Goal: Find specific page/section: Find specific page/section

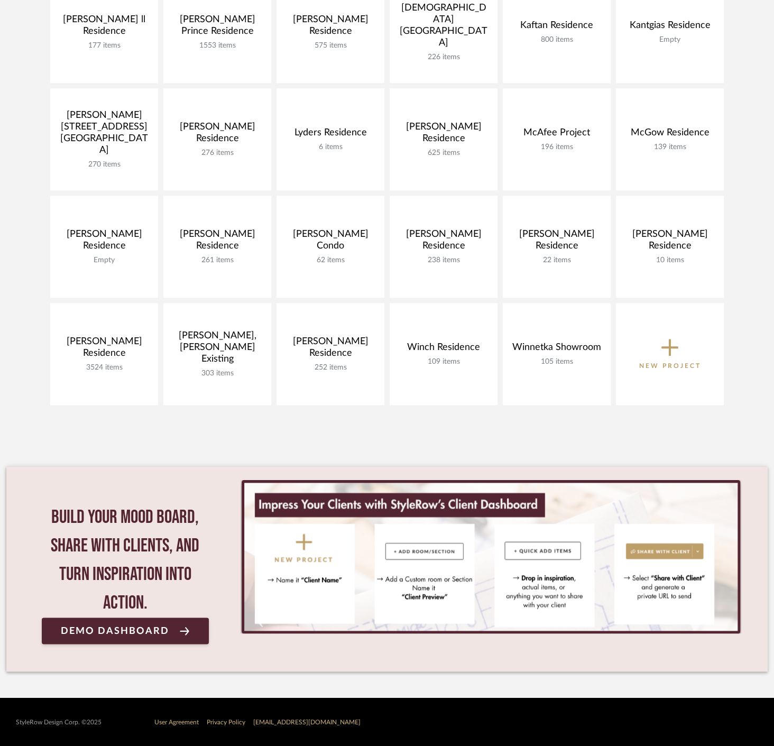
scroll to position [379, 0]
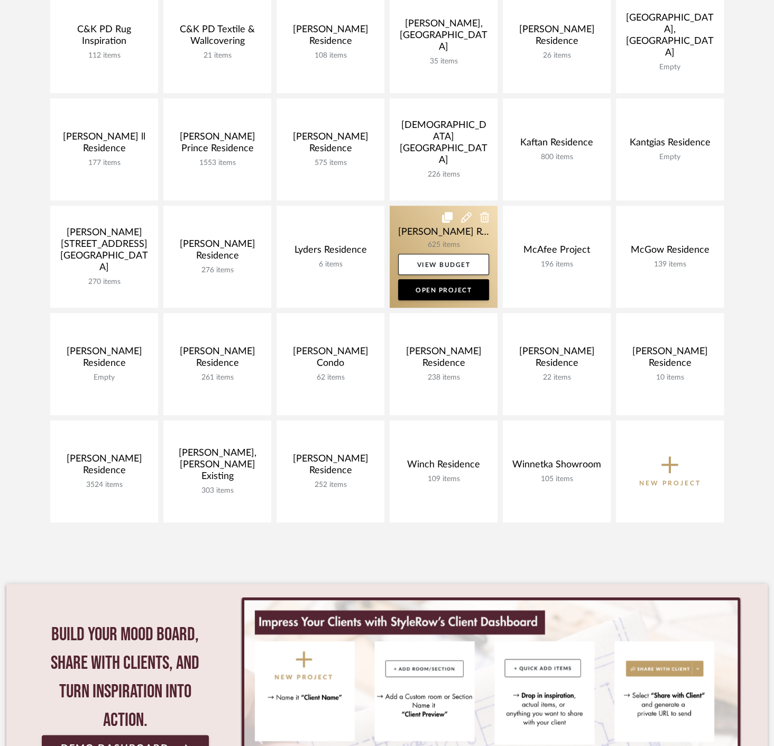
click at [457, 227] on link at bounding box center [444, 257] width 108 height 102
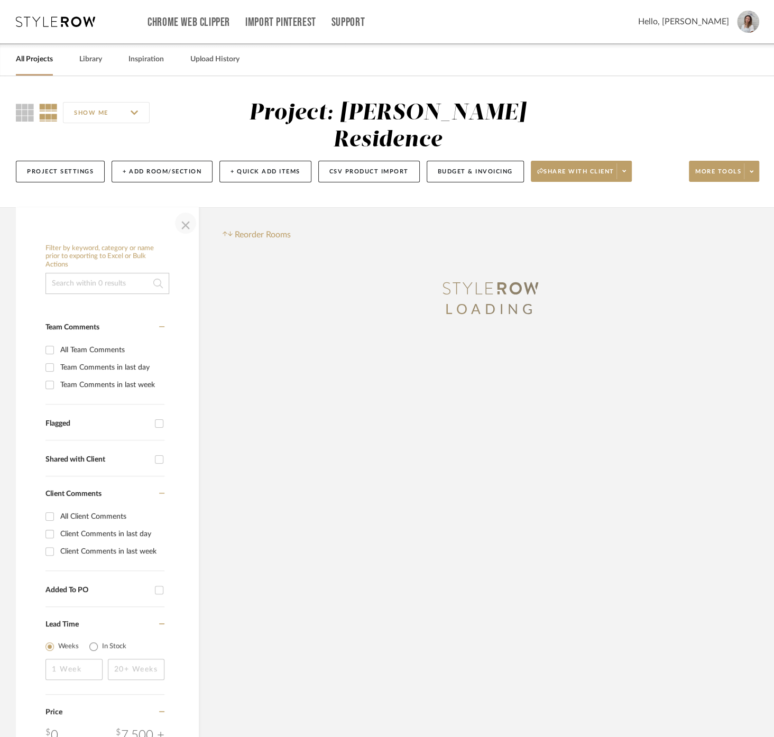
click at [183, 225] on span "button" at bounding box center [185, 222] width 25 height 25
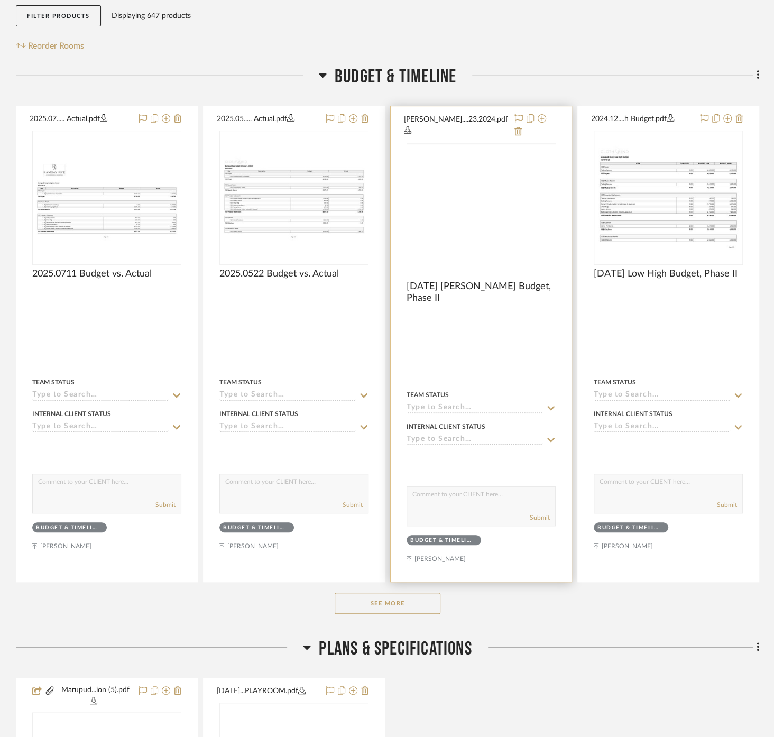
scroll to position [235, 0]
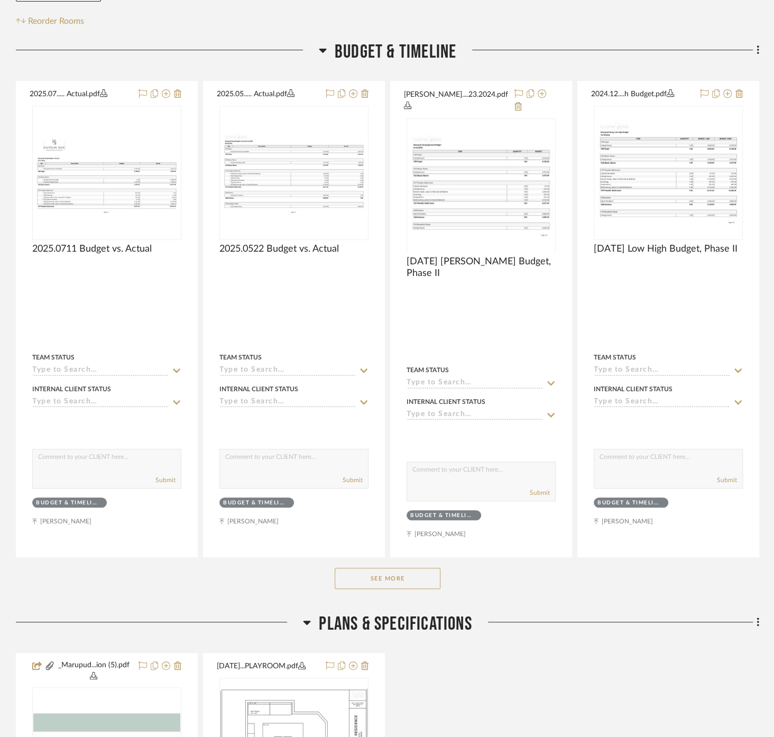
drag, startPoint x: 390, startPoint y: 76, endPoint x: 386, endPoint y: 58, distance: 18.4
click at [389, 73] on div "Budget & Timeline 2025.07..... Actual.pdf 2025.0711 Budget vs. Actual By Unknow…" at bounding box center [388, 320] width 744 height 559
click at [386, 51] on span "Budget & Timeline" at bounding box center [396, 52] width 122 height 23
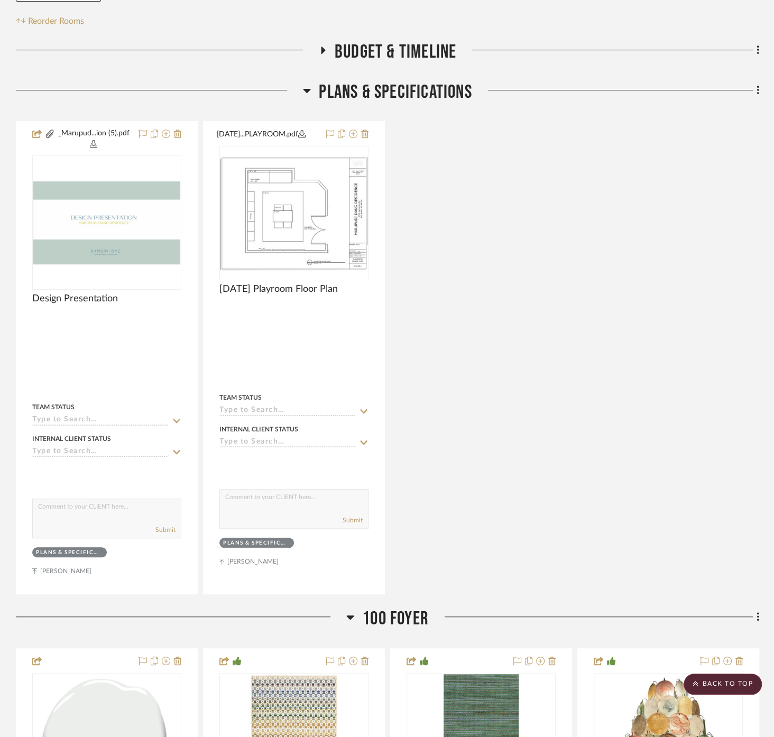
click at [383, 96] on span "Plans & Specifications" at bounding box center [395, 92] width 153 height 23
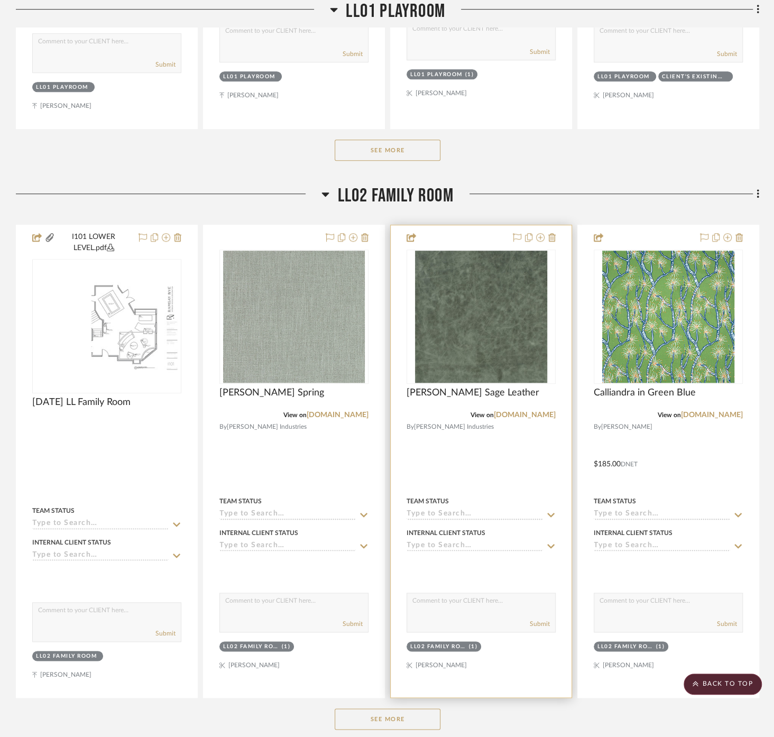
scroll to position [5699, 0]
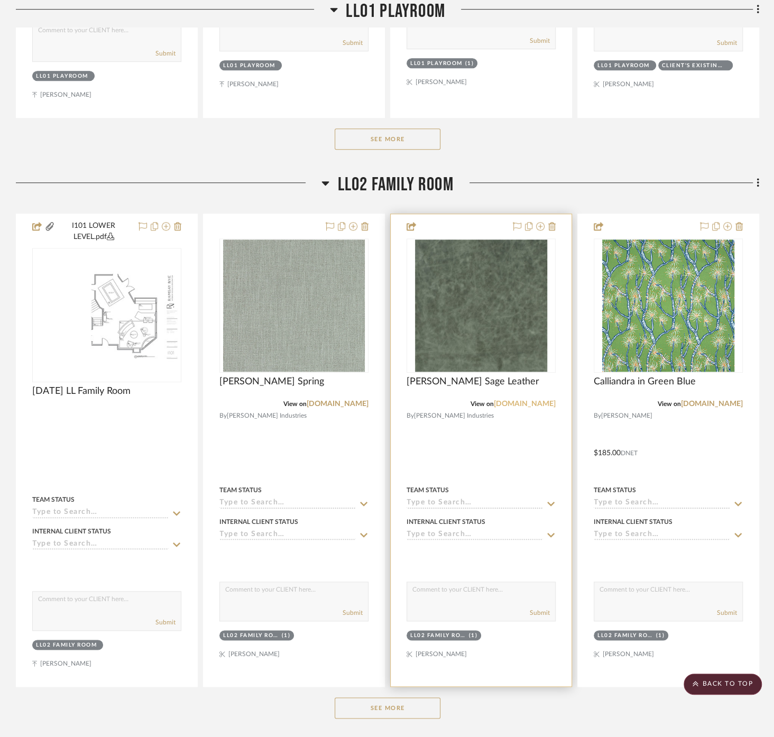
click at [529, 400] on link "[DOMAIN_NAME]" at bounding box center [525, 403] width 62 height 7
